Goal: Entertainment & Leisure: Consume media (video, audio)

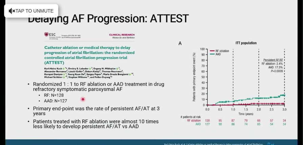
scroll to position [329, 0]
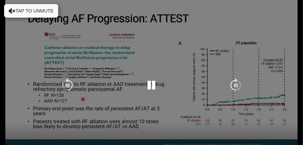
click at [154, 93] on div "10 seconds Tap to unmute" at bounding box center [151, 85] width 303 height 171
click at [152, 85] on icon "Video Player" at bounding box center [152, 86] width 14 height 14
click at [186, 37] on div "10 seconds Tap to unmute" at bounding box center [151, 85] width 303 height 171
click at [152, 85] on icon "Video Player" at bounding box center [152, 86] width 14 height 14
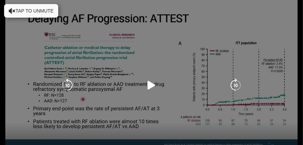
click at [152, 85] on icon "Video Player" at bounding box center [152, 86] width 14 height 14
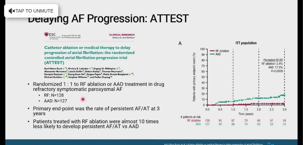
scroll to position [1280, 0]
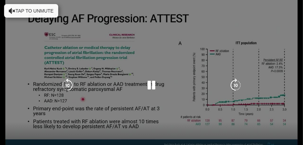
click at [228, 111] on div "10 seconds Tap to unmute" at bounding box center [151, 85] width 303 height 171
click at [149, 86] on icon "Video Player" at bounding box center [152, 86] width 14 height 14
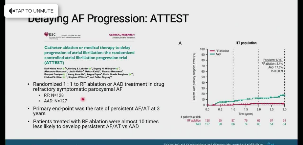
scroll to position [1153, 0]
